Goal: Contribute content

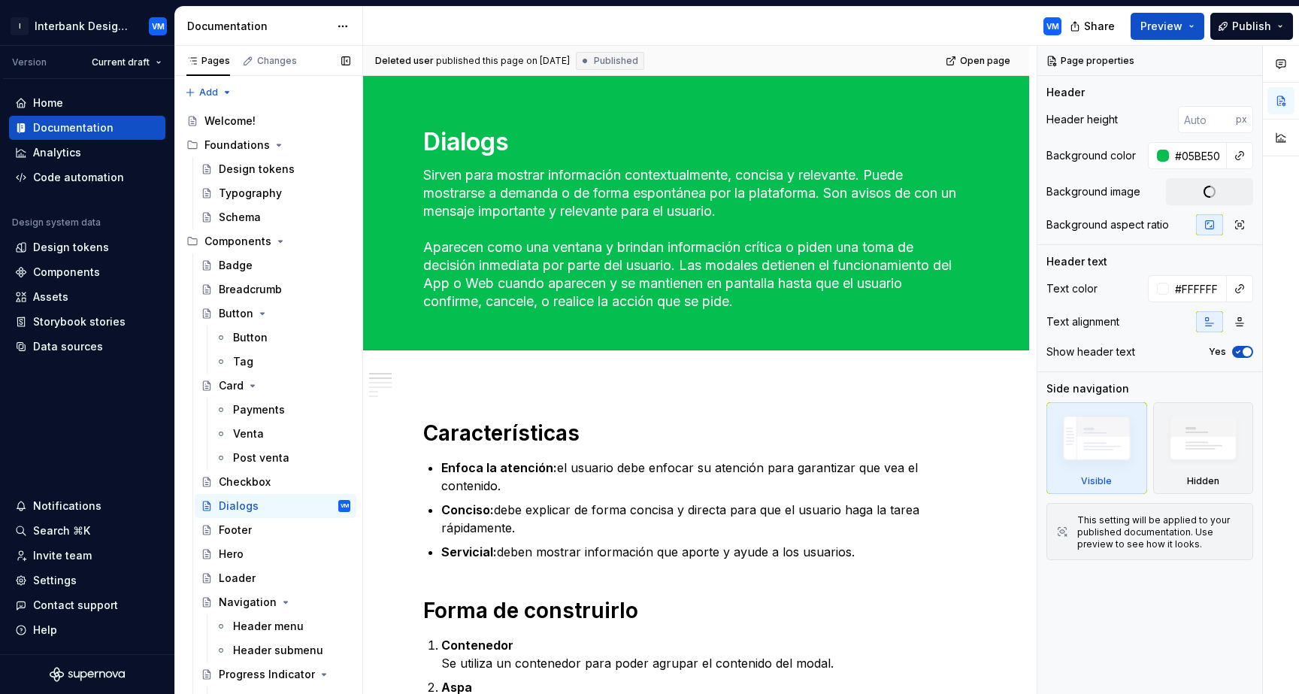
type textarea "*"
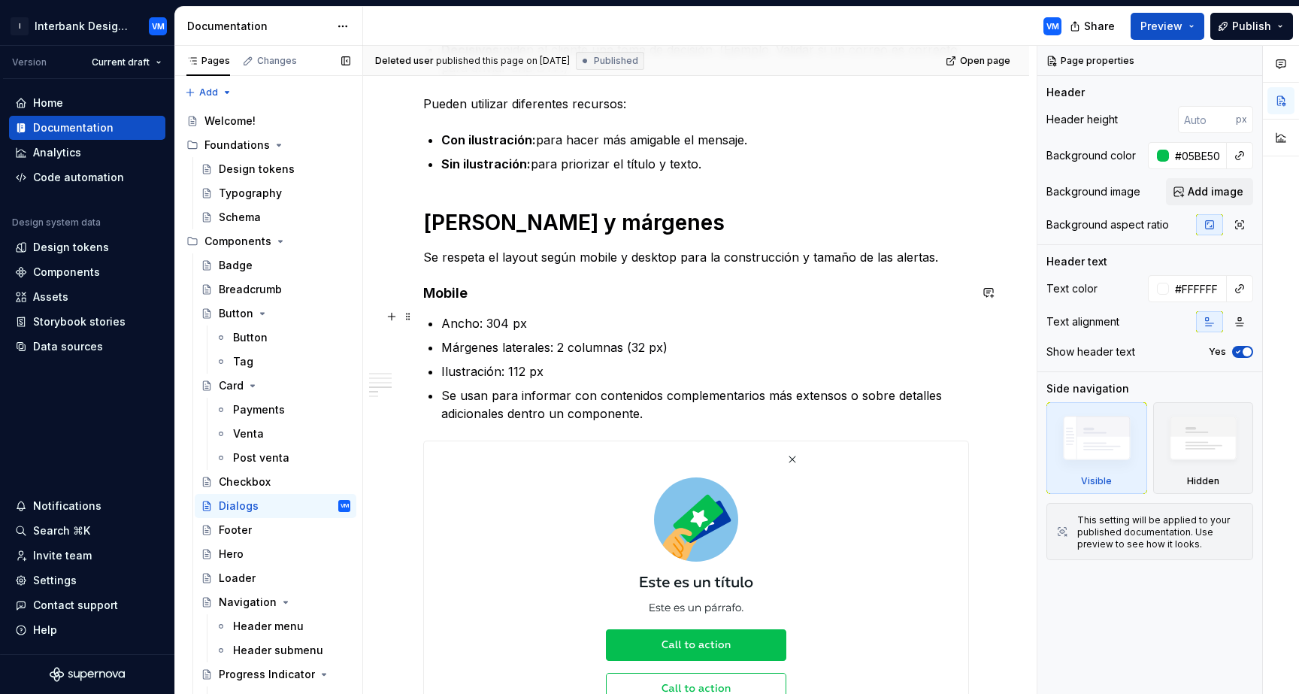
scroll to position [1526, 0]
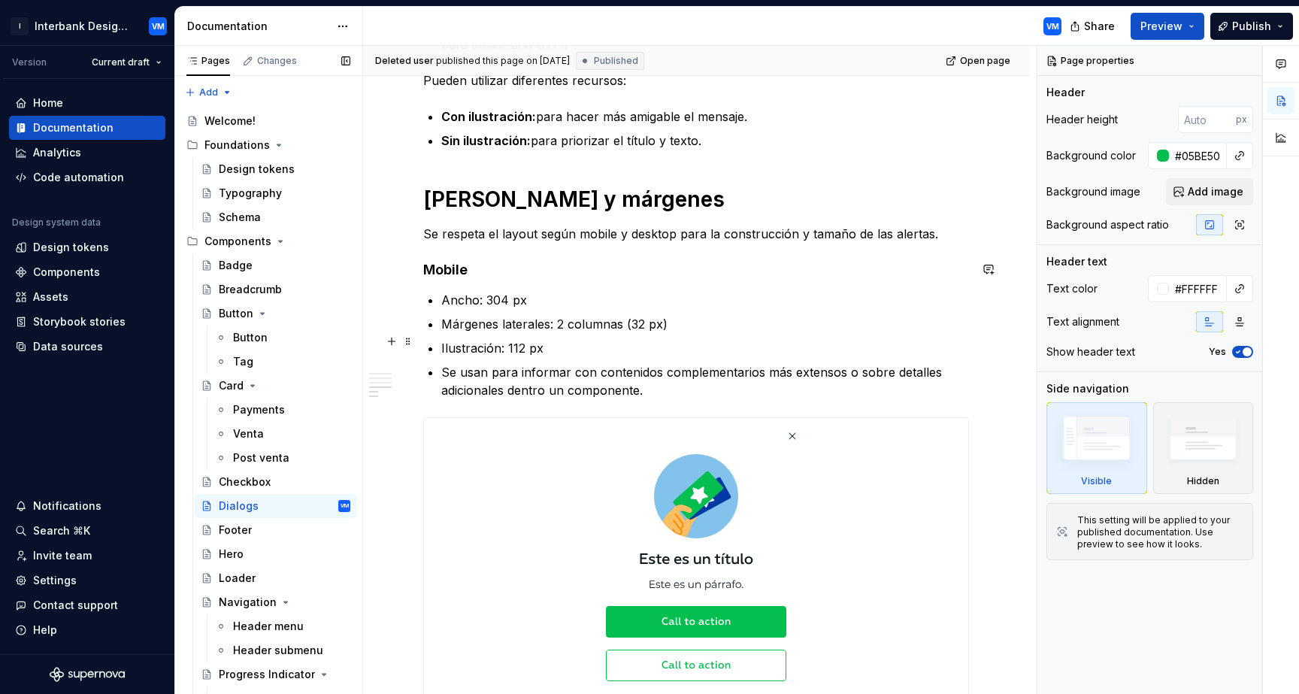
click at [662, 367] on p "Se usan para informar con contenidos complementarios más extensos o sobre detal…" at bounding box center [705, 381] width 528 height 36
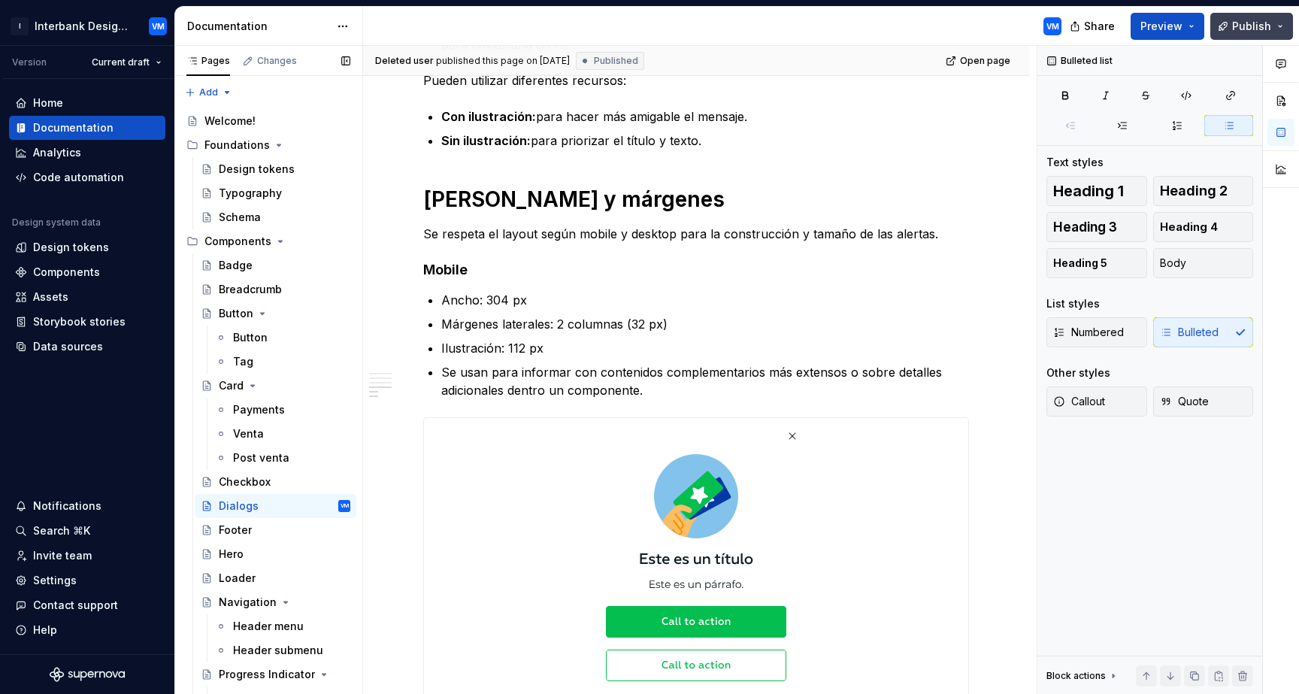
click at [1276, 21] on button "Publish" at bounding box center [1252, 26] width 83 height 27
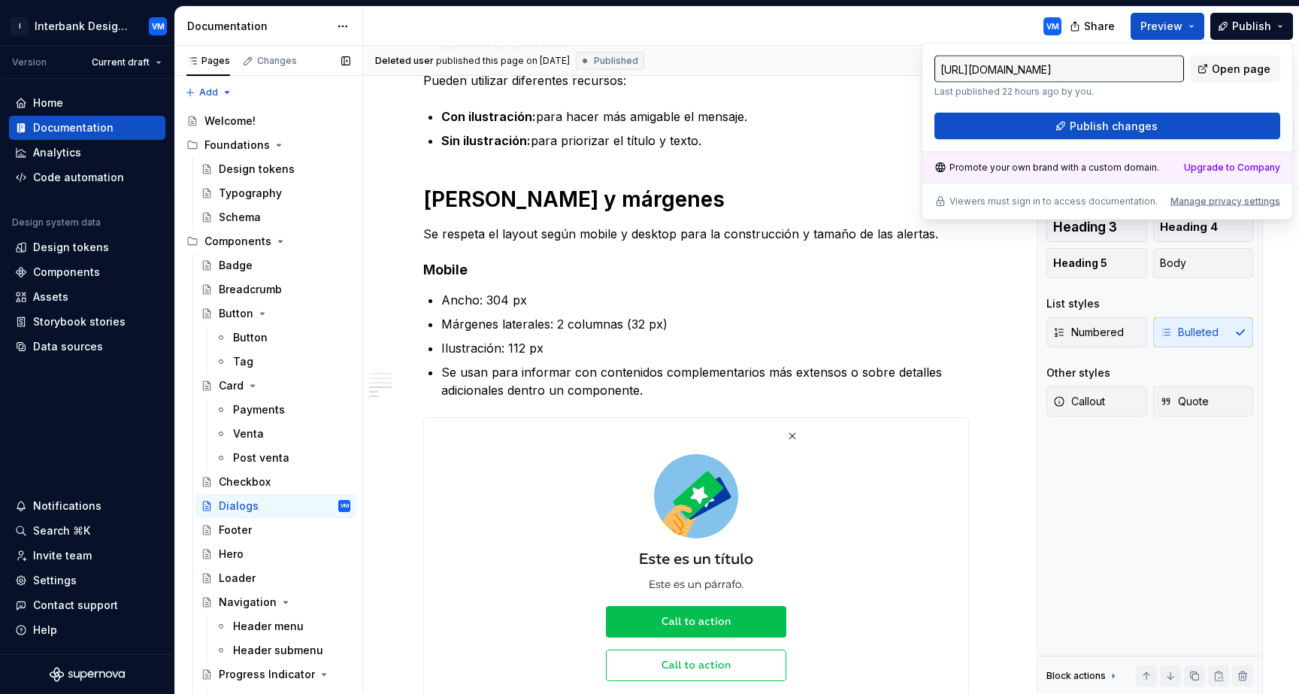
click at [997, 23] on div "VM" at bounding box center [718, 26] width 711 height 39
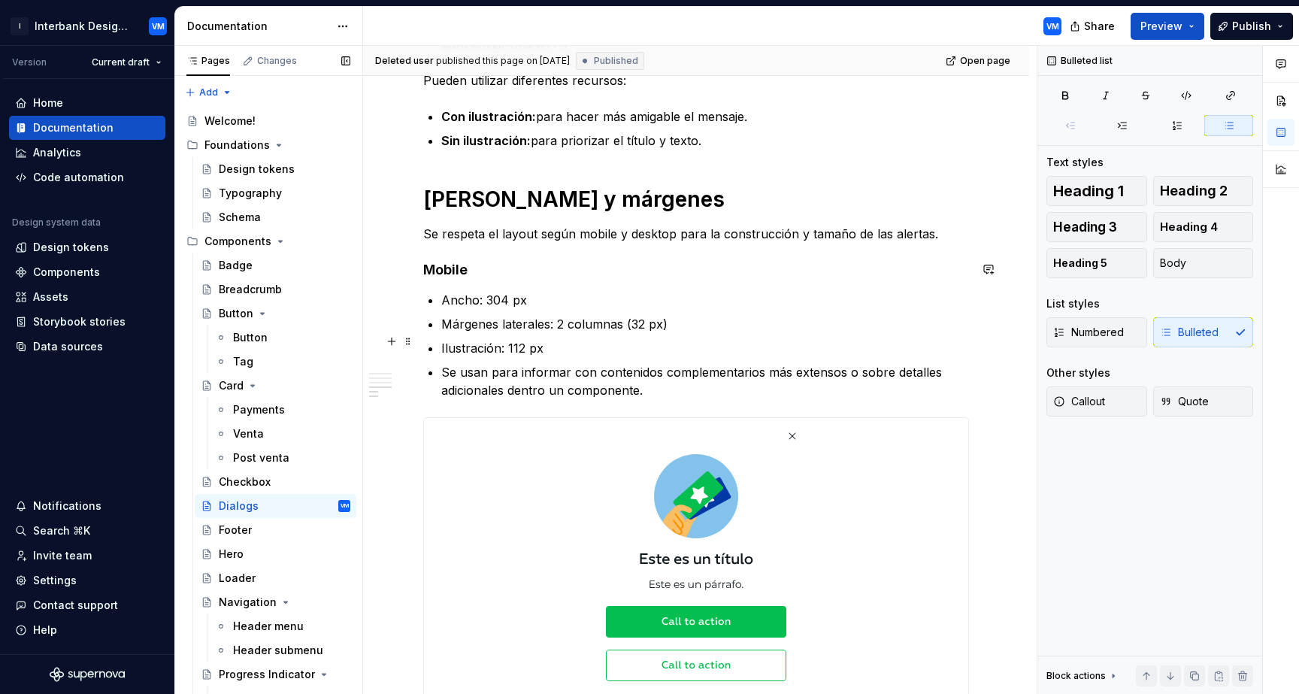
click at [661, 363] on p "Se usan para informar con contenidos complementarios más extensos o sobre detal…" at bounding box center [705, 381] width 528 height 36
click at [86, 176] on div "Code automation" at bounding box center [78, 177] width 91 height 15
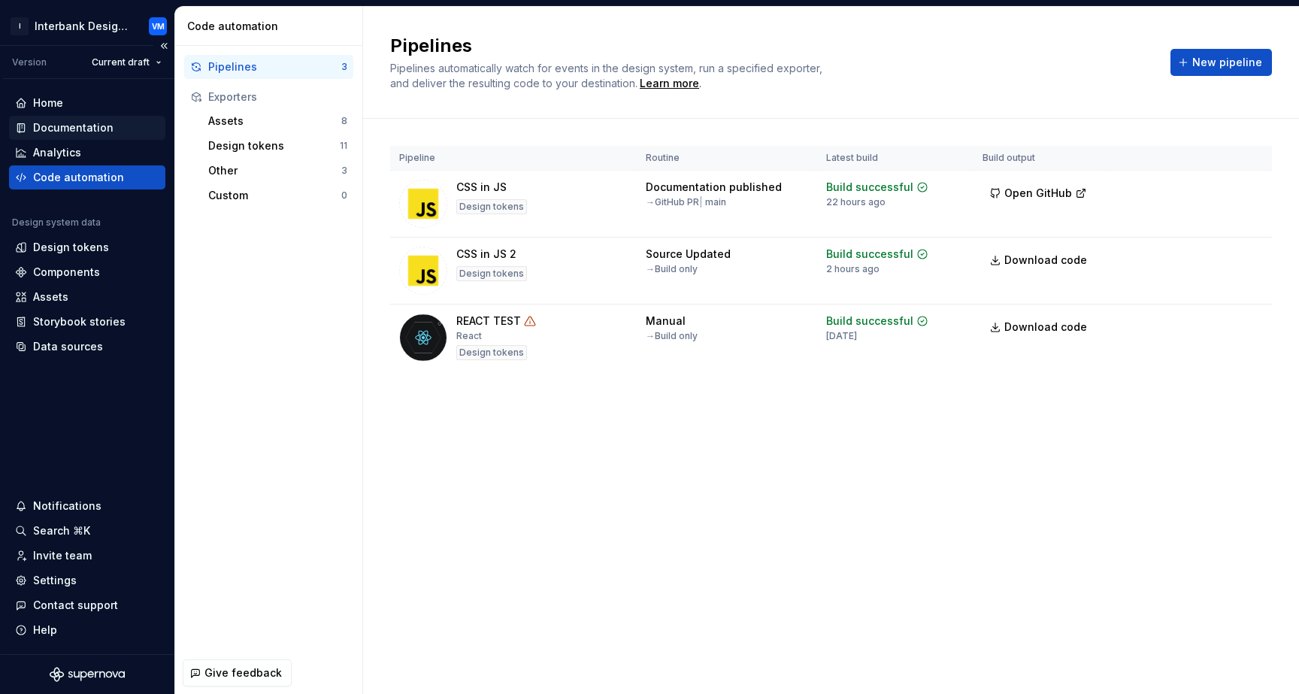
click at [84, 129] on div "Documentation" at bounding box center [73, 127] width 80 height 15
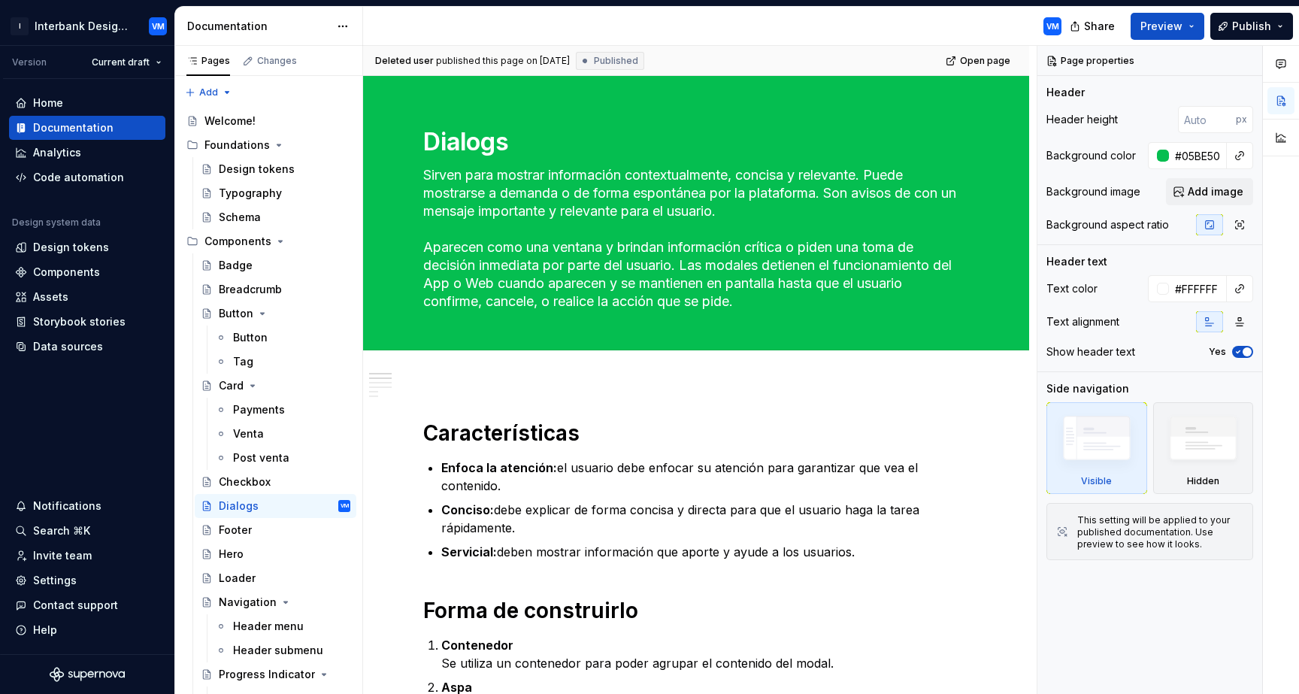
type textarea "*"
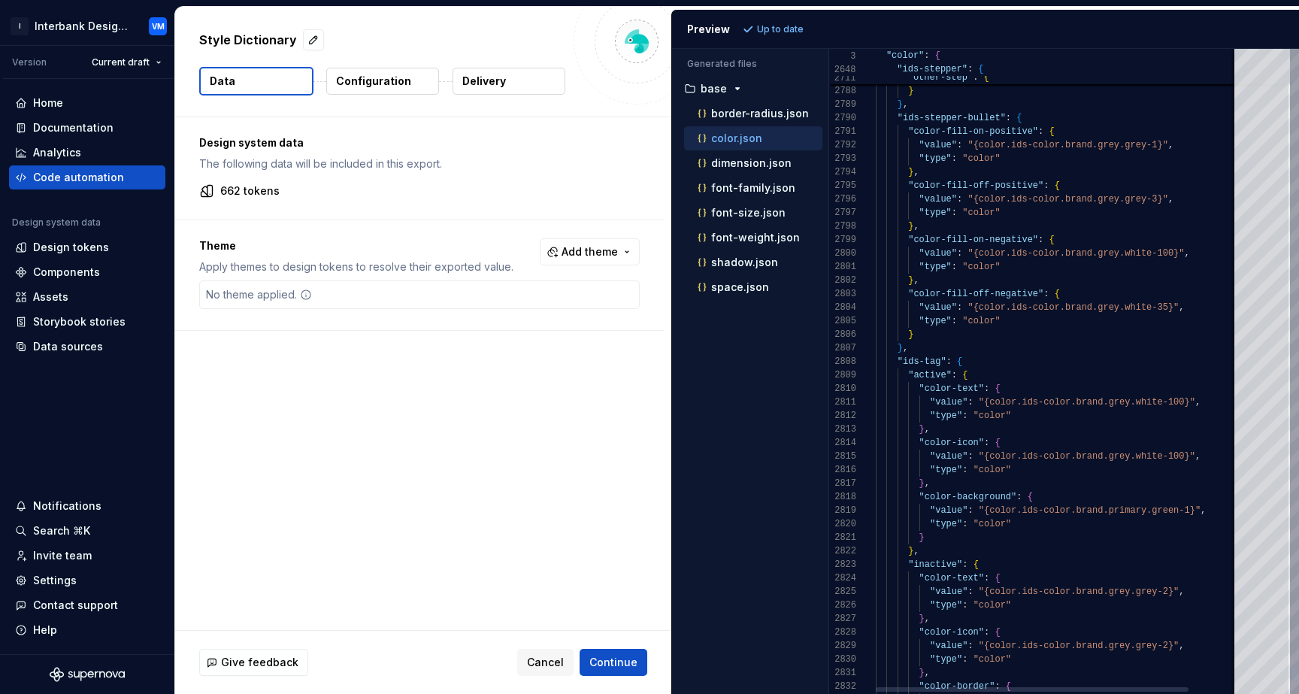
type textarea "**********"
